Goal: Task Accomplishment & Management: Complete application form

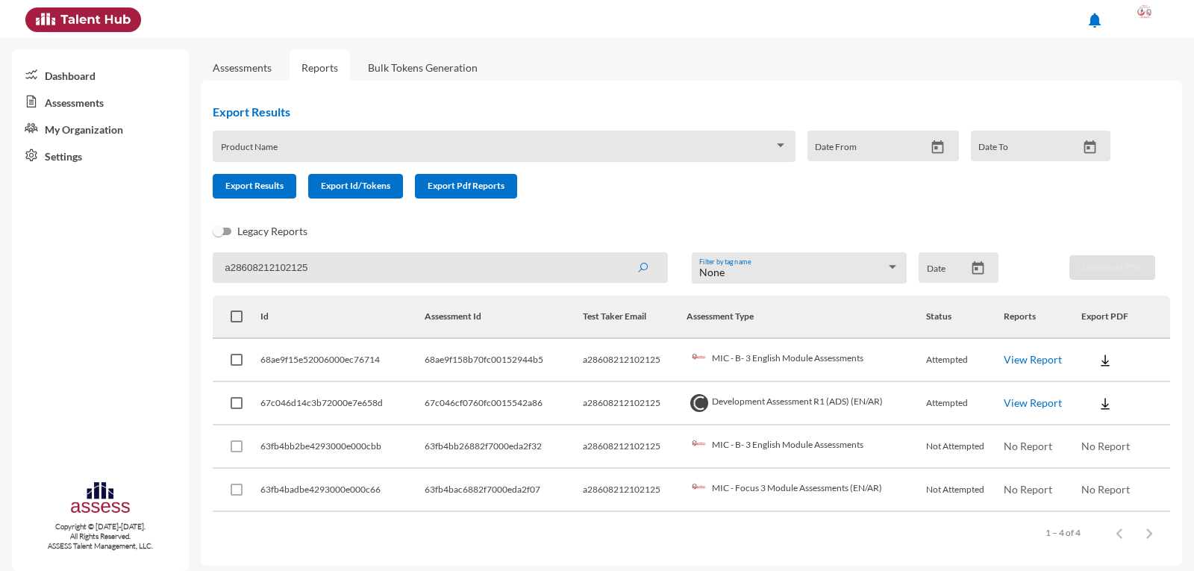
click at [101, 137] on link "My Organization" at bounding box center [100, 128] width 177 height 27
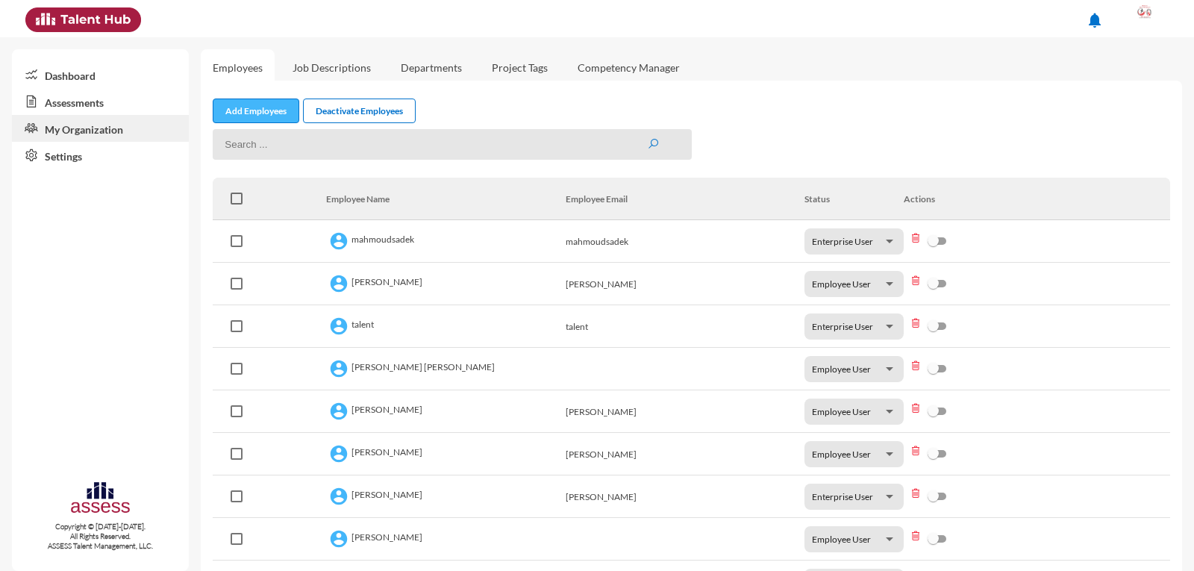
click at [254, 111] on link "Add Employees" at bounding box center [256, 110] width 87 height 25
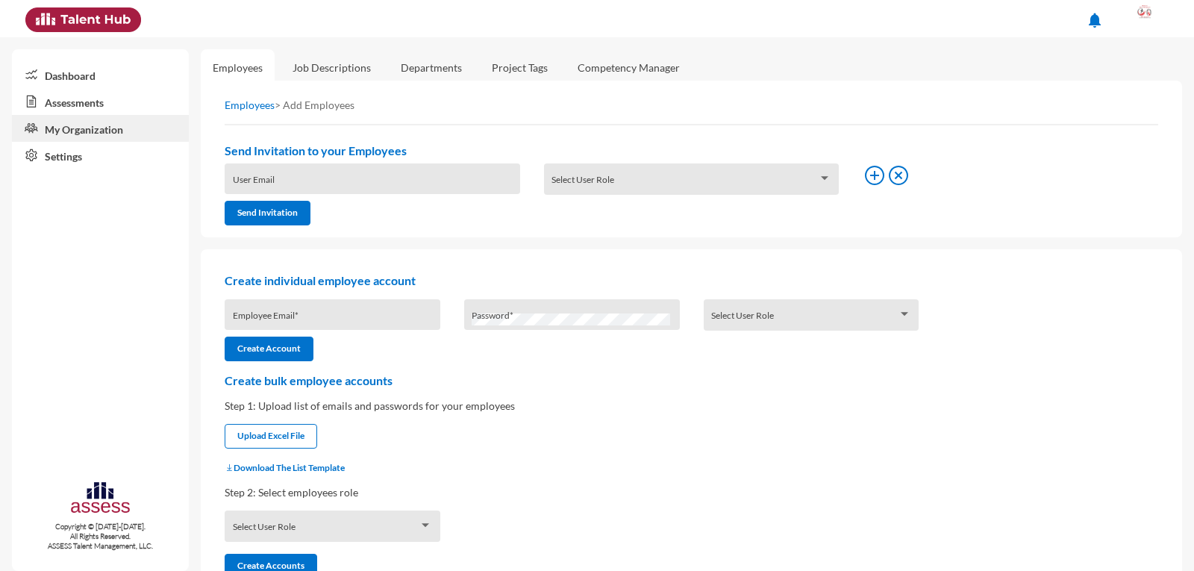
click at [265, 310] on div "Employee Email *" at bounding box center [333, 318] width 200 height 22
type input "a27503290103511"
click at [744, 313] on div "Select User Role" at bounding box center [811, 318] width 200 height 23
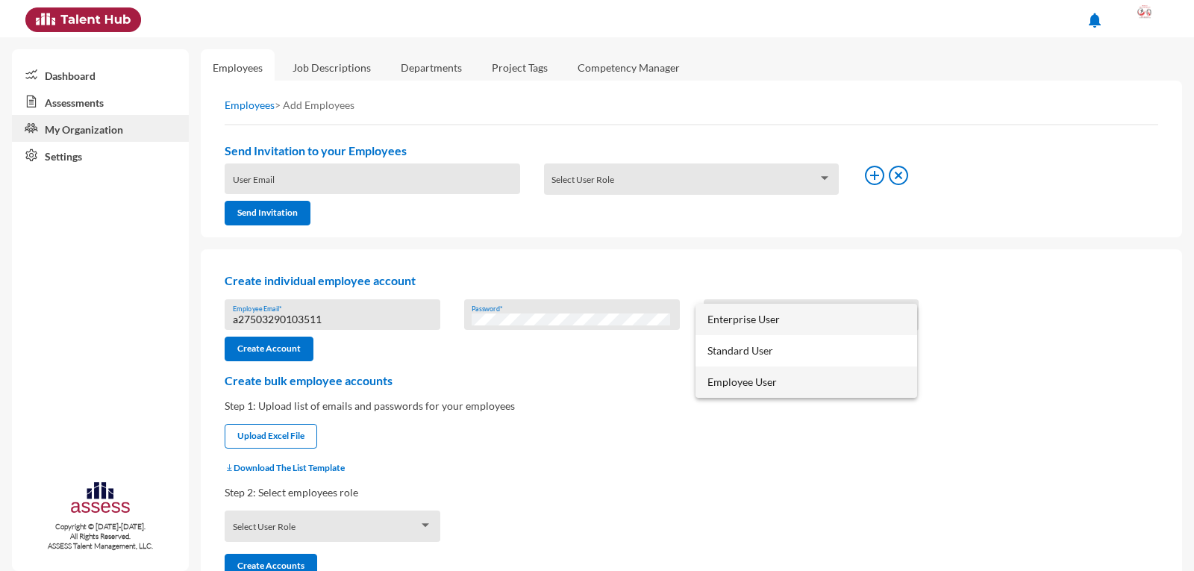
click at [751, 381] on span "Employee User" at bounding box center [806, 381] width 198 height 31
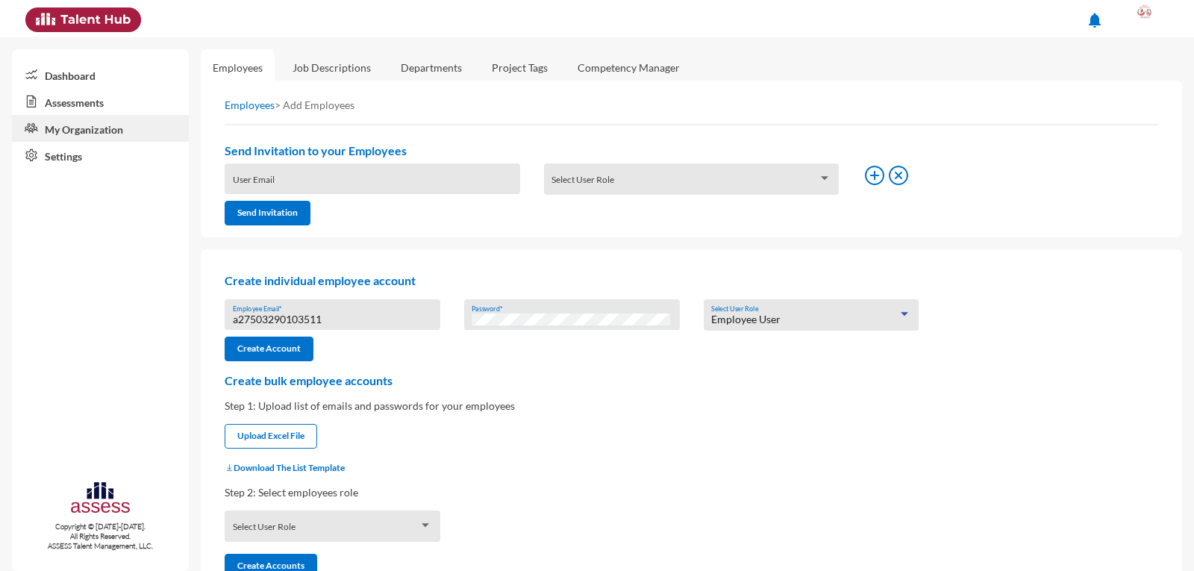
click at [305, 318] on input "a27503290103511" at bounding box center [333, 319] width 200 height 12
click at [283, 319] on input "a27503290103511" at bounding box center [333, 319] width 200 height 12
click at [300, 319] on input "a27503290103511" at bounding box center [333, 319] width 200 height 12
click at [459, 317] on div "Password *" at bounding box center [572, 314] width 240 height 31
drag, startPoint x: 326, startPoint y: 317, endPoint x: 208, endPoint y: 320, distance: 117.9
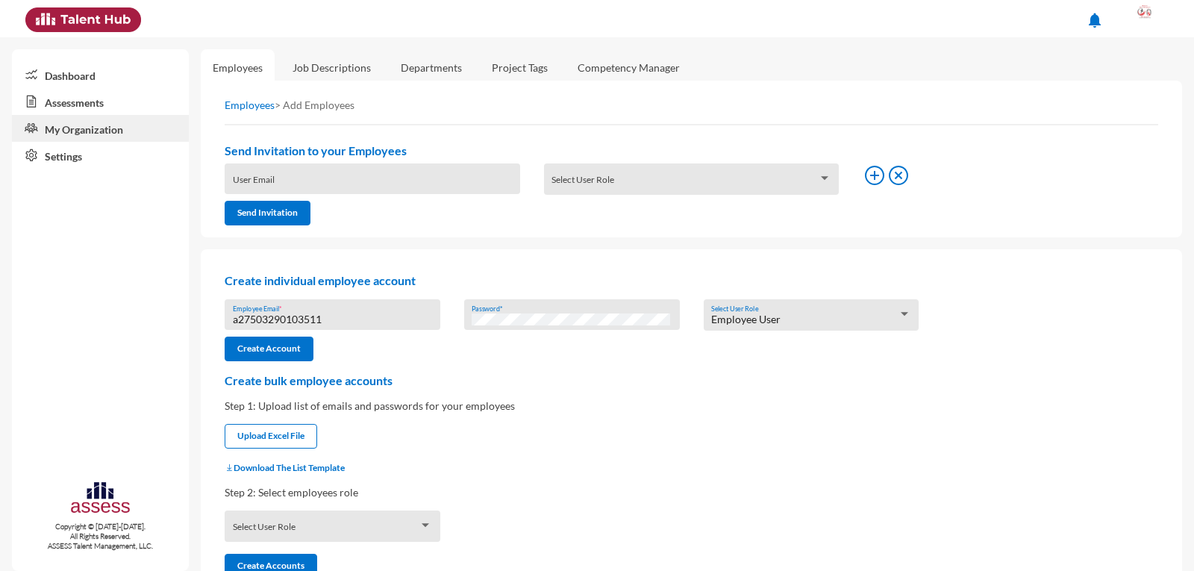
click at [208, 320] on div "Create individual employee account a27503290103511 Employee Email * Password * …" at bounding box center [691, 419] width 981 height 341
click at [281, 348] on button "Create Account" at bounding box center [269, 349] width 89 height 25
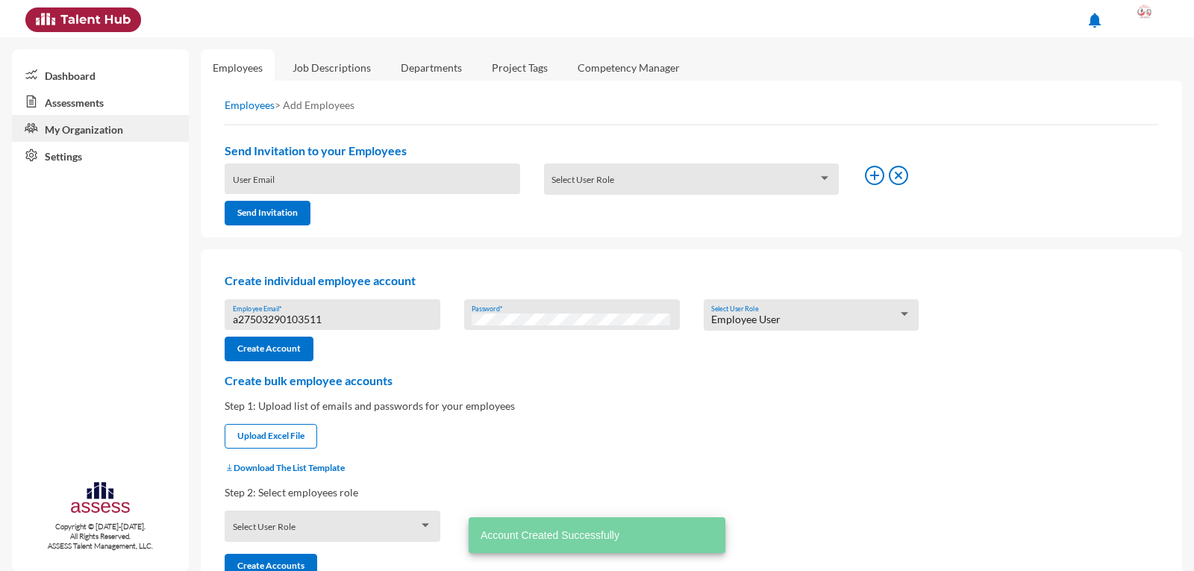
click at [125, 95] on link "Assessments" at bounding box center [100, 101] width 177 height 27
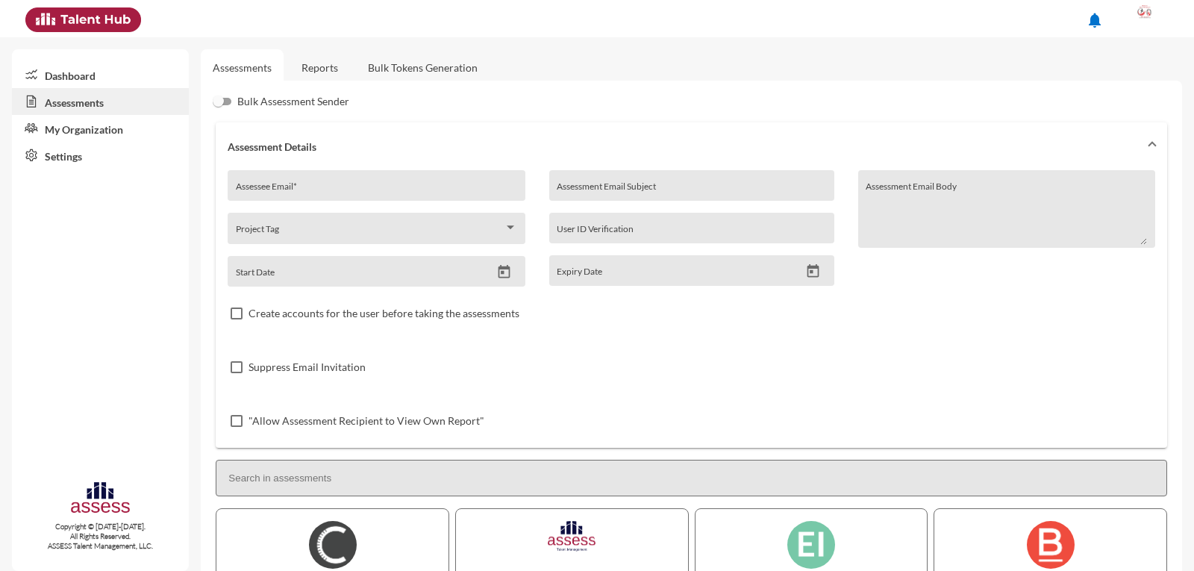
click at [296, 183] on div "Assessee Email *" at bounding box center [376, 189] width 281 height 22
click at [294, 193] on input "Assessee Email *" at bounding box center [376, 191] width 281 height 12
paste input "a27503290103511"
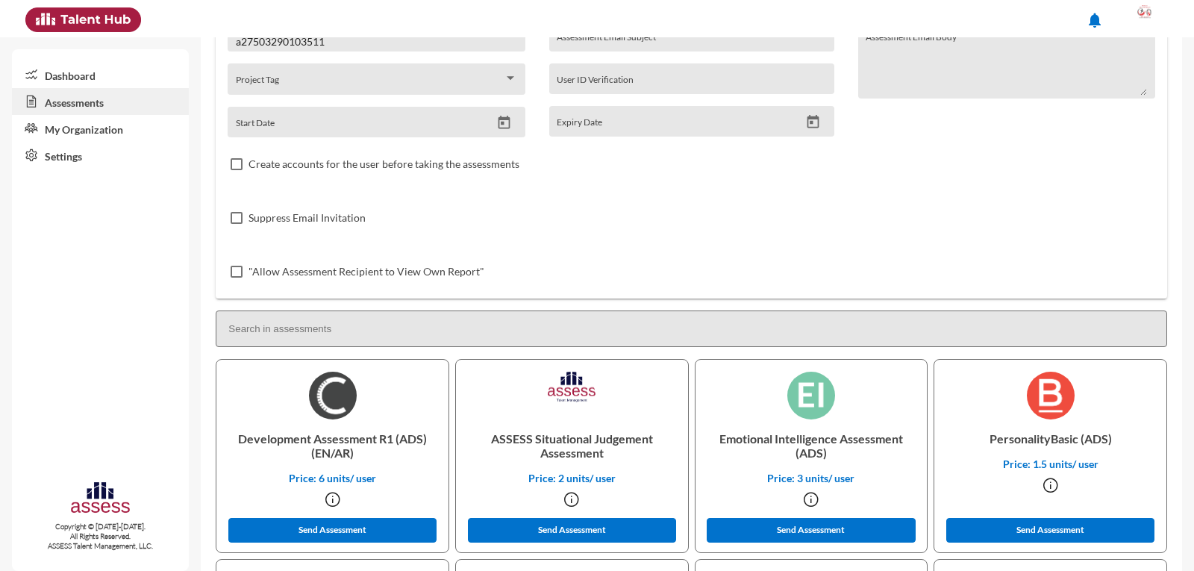
scroll to position [224, 0]
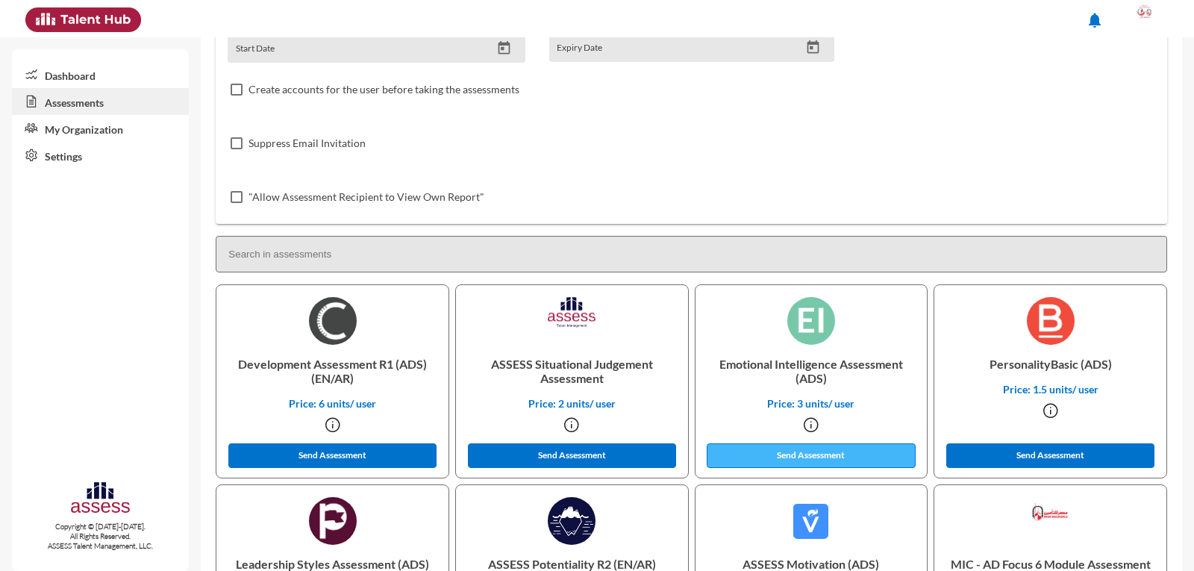
type input "a27503290103511"
click at [824, 454] on button "Send Assessment" at bounding box center [811, 455] width 209 height 25
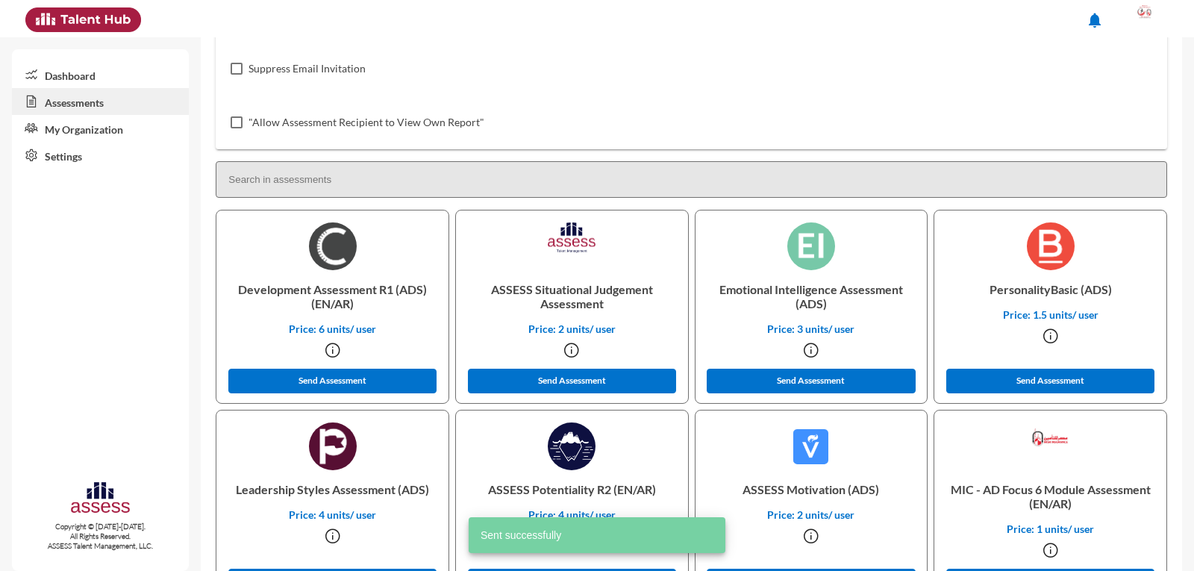
scroll to position [373, 0]
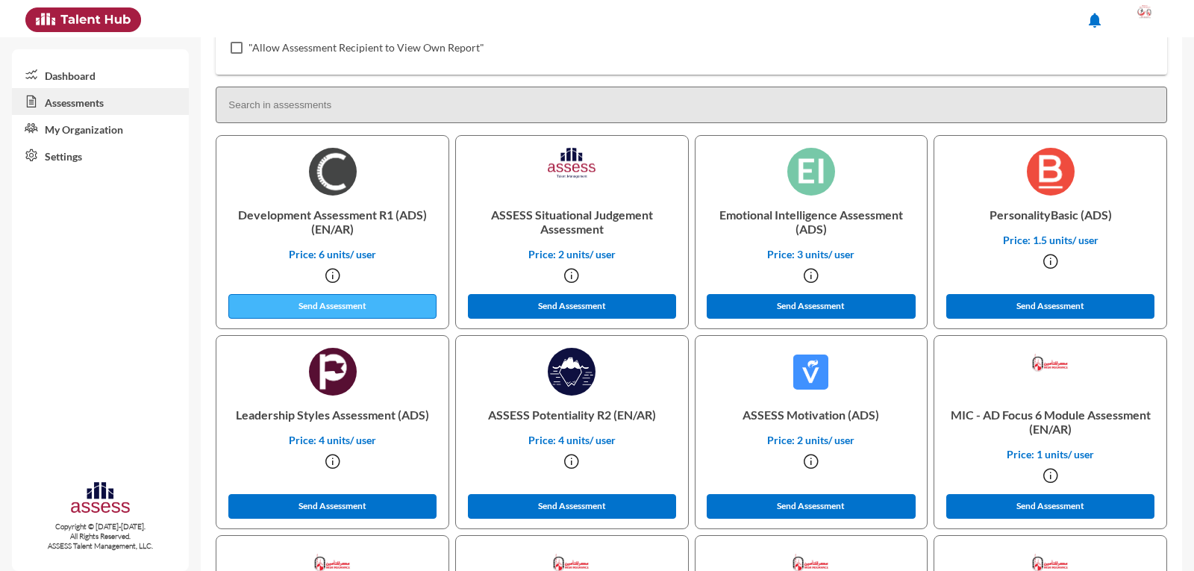
click at [375, 306] on button "Send Assessment" at bounding box center [332, 306] width 209 height 25
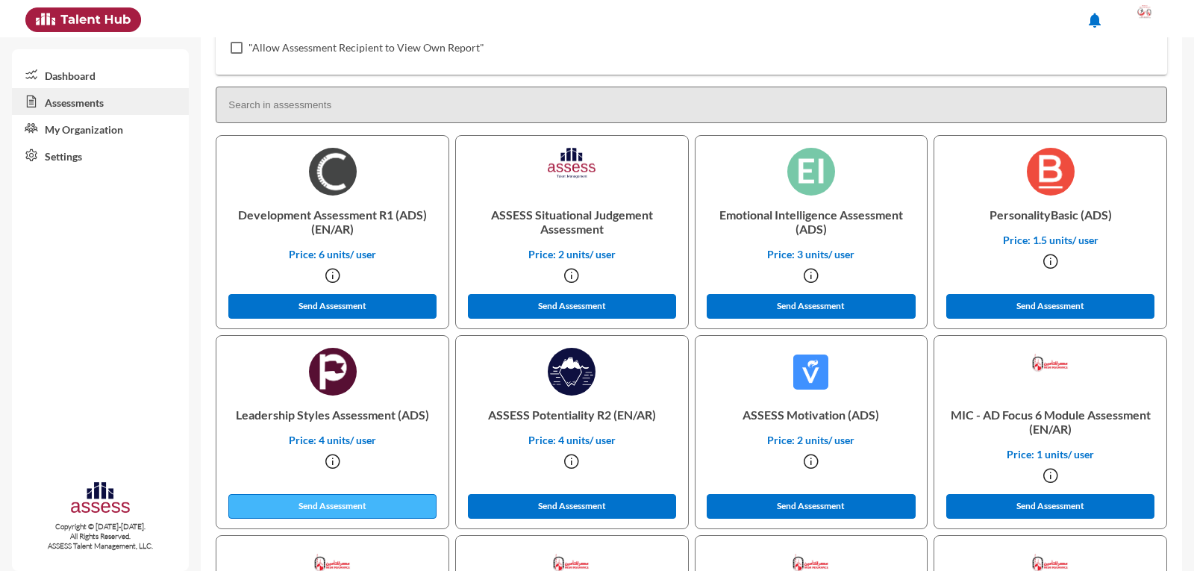
click at [343, 506] on button "Send Assessment" at bounding box center [332, 506] width 209 height 25
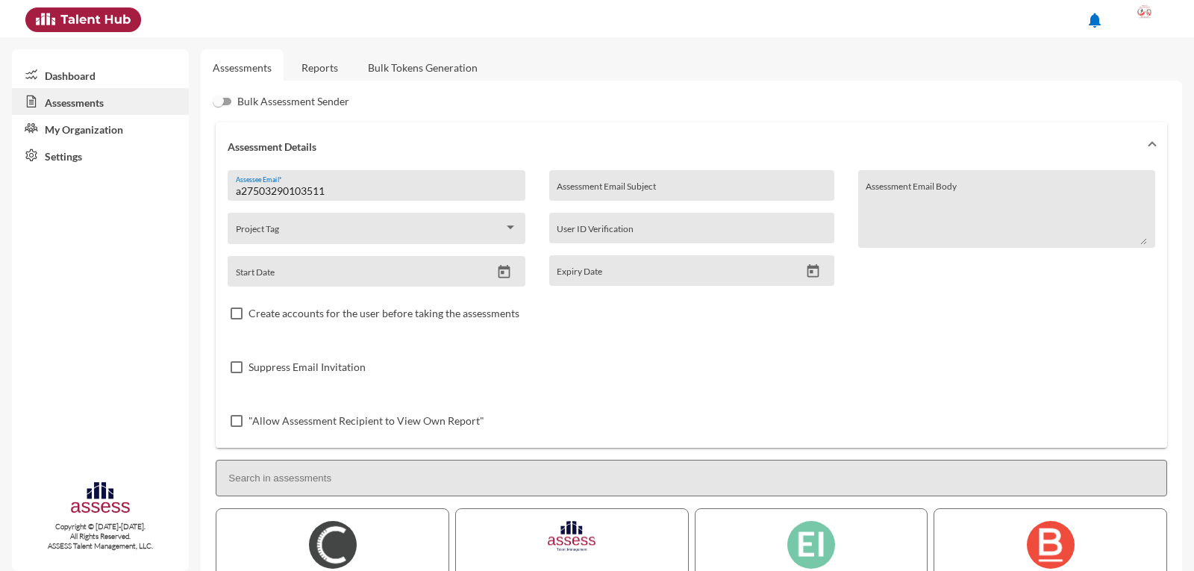
click at [329, 191] on input "a27503290103511" at bounding box center [376, 191] width 281 height 12
click at [1147, 26] on div at bounding box center [1145, 19] width 30 height 30
click at [1130, 134] on link "Logout" at bounding box center [1129, 137] width 78 height 28
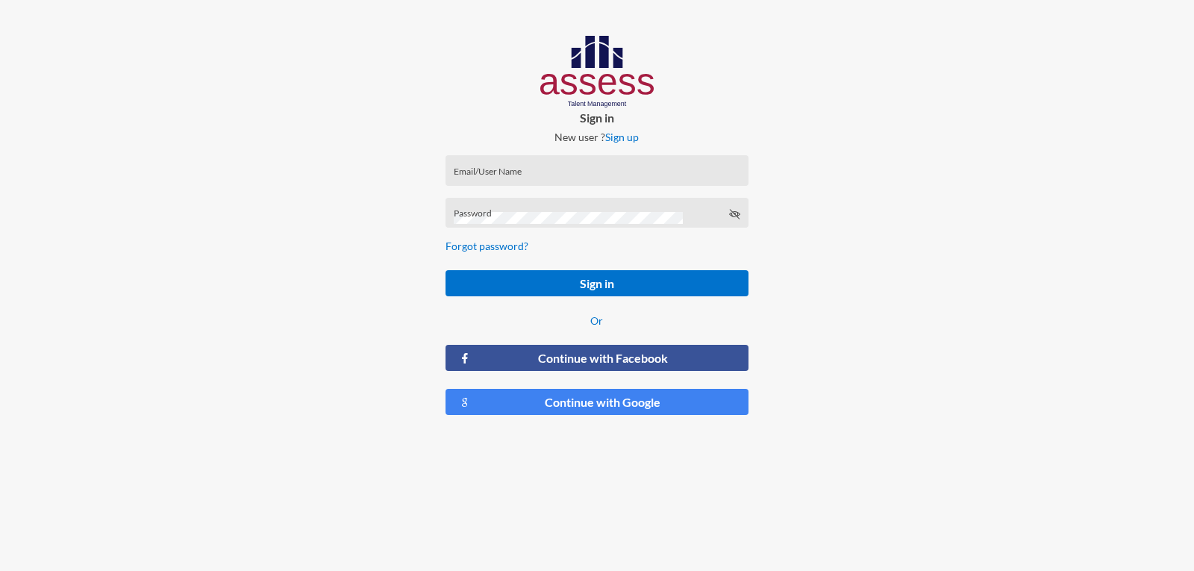
click at [517, 183] on div "Email/User Name" at bounding box center [597, 174] width 287 height 22
click at [515, 175] on input "Email/User Name" at bounding box center [597, 175] width 287 height 12
paste input "a27503290103511"
type input "a27503290103511"
click at [516, 206] on div "Password" at bounding box center [597, 216] width 287 height 22
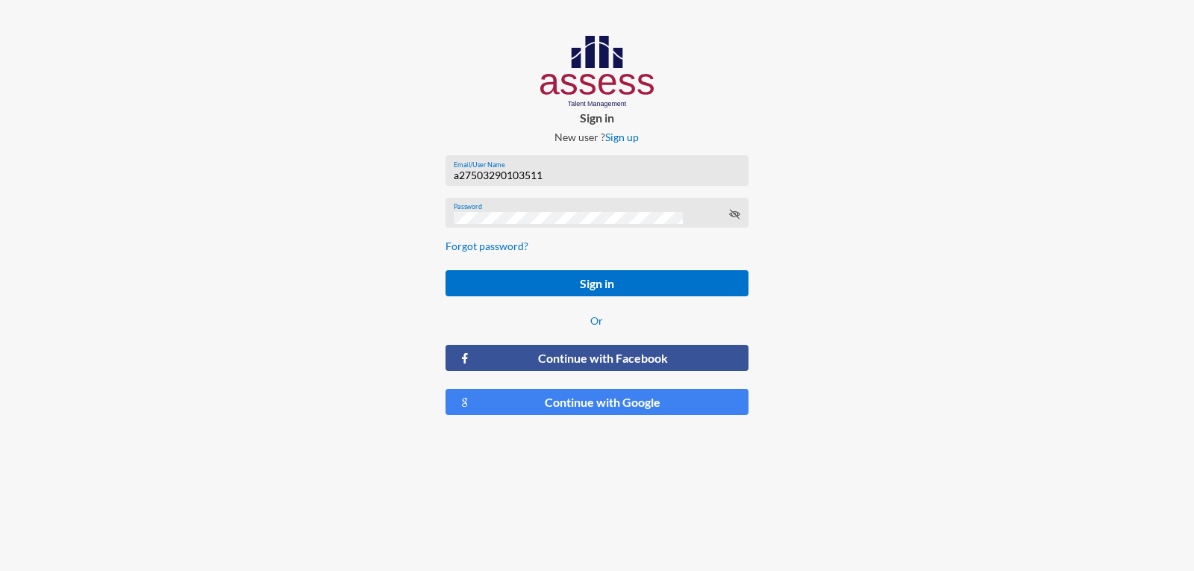
click at [445, 270] on button "Sign in" at bounding box center [596, 283] width 302 height 26
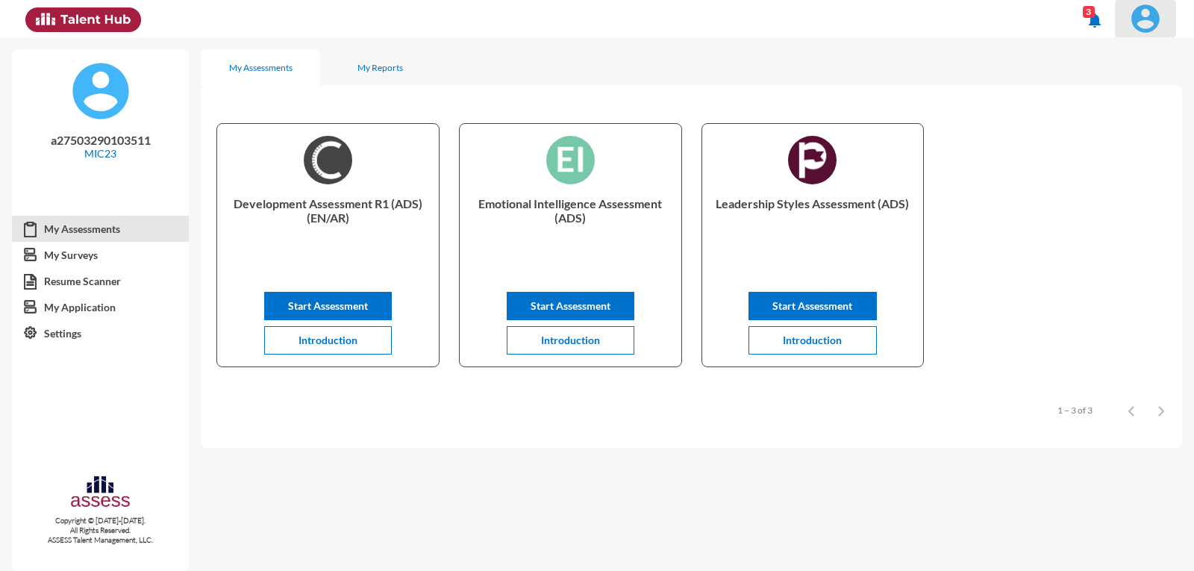
click at [1148, 25] on img at bounding box center [1145, 19] width 30 height 30
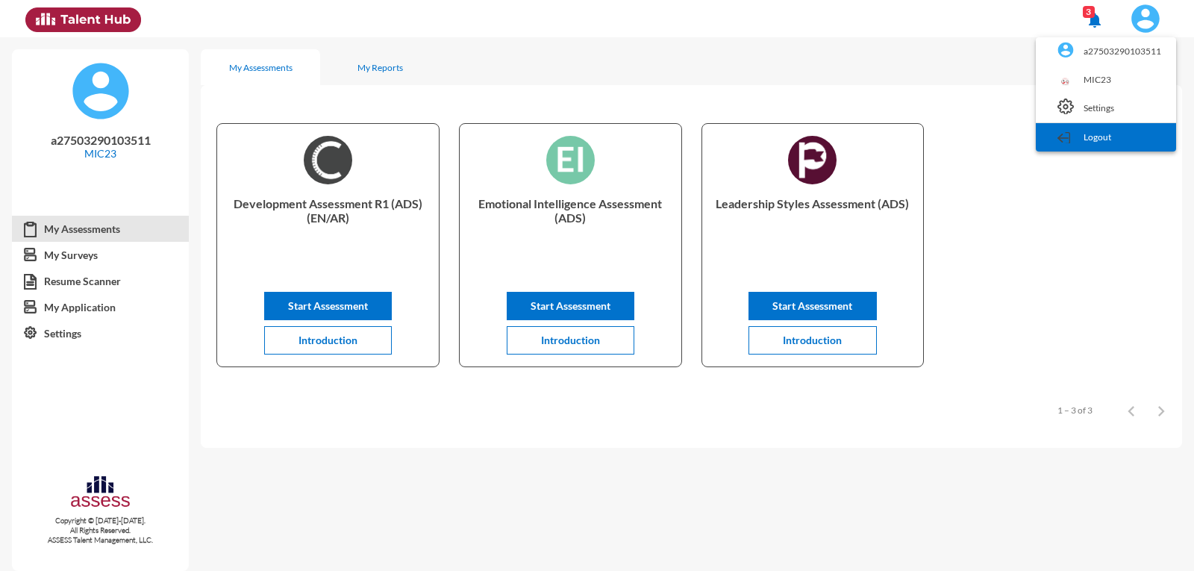
click at [1131, 135] on link "Logout" at bounding box center [1105, 137] width 125 height 28
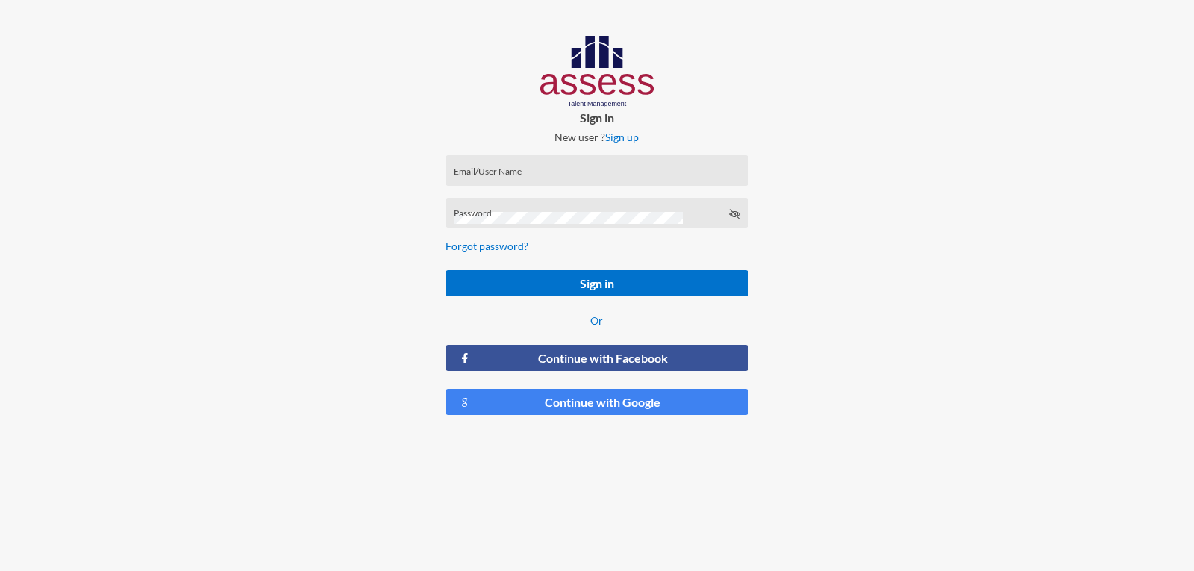
click at [523, 175] on input "Email/User Name" at bounding box center [597, 175] width 287 height 12
type input "a27503290103511"
click at [588, 210] on div "Password" at bounding box center [597, 216] width 287 height 22
click at [445, 270] on button "Sign in" at bounding box center [596, 283] width 302 height 26
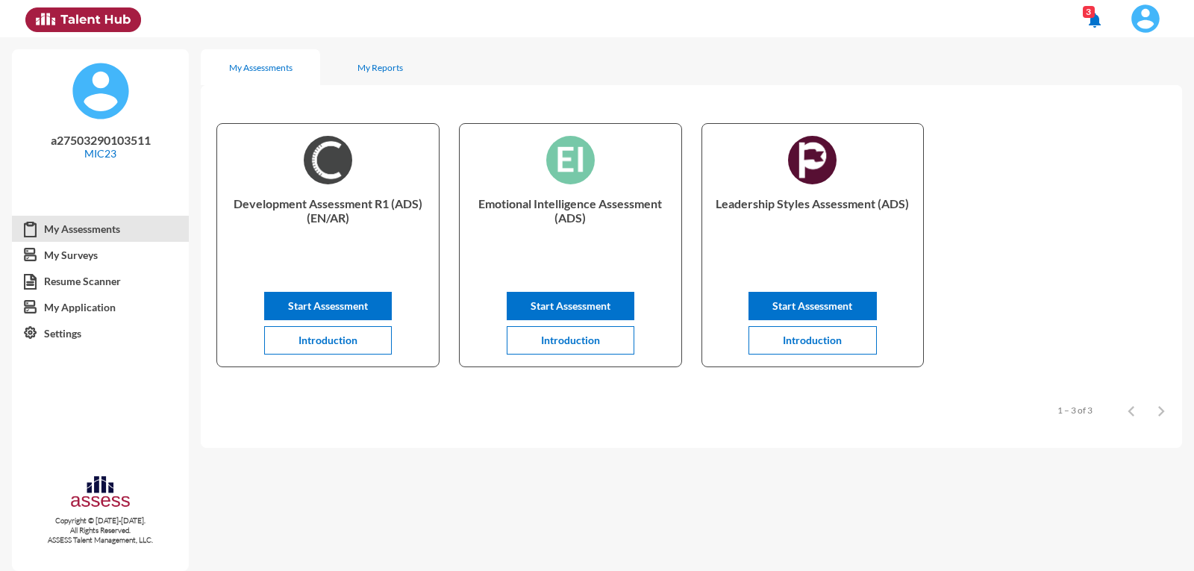
click at [1169, 7] on button at bounding box center [1145, 18] width 61 height 37
click at [1107, 137] on link "Logout" at bounding box center [1105, 137] width 125 height 28
